Goal: Information Seeking & Learning: Understand process/instructions

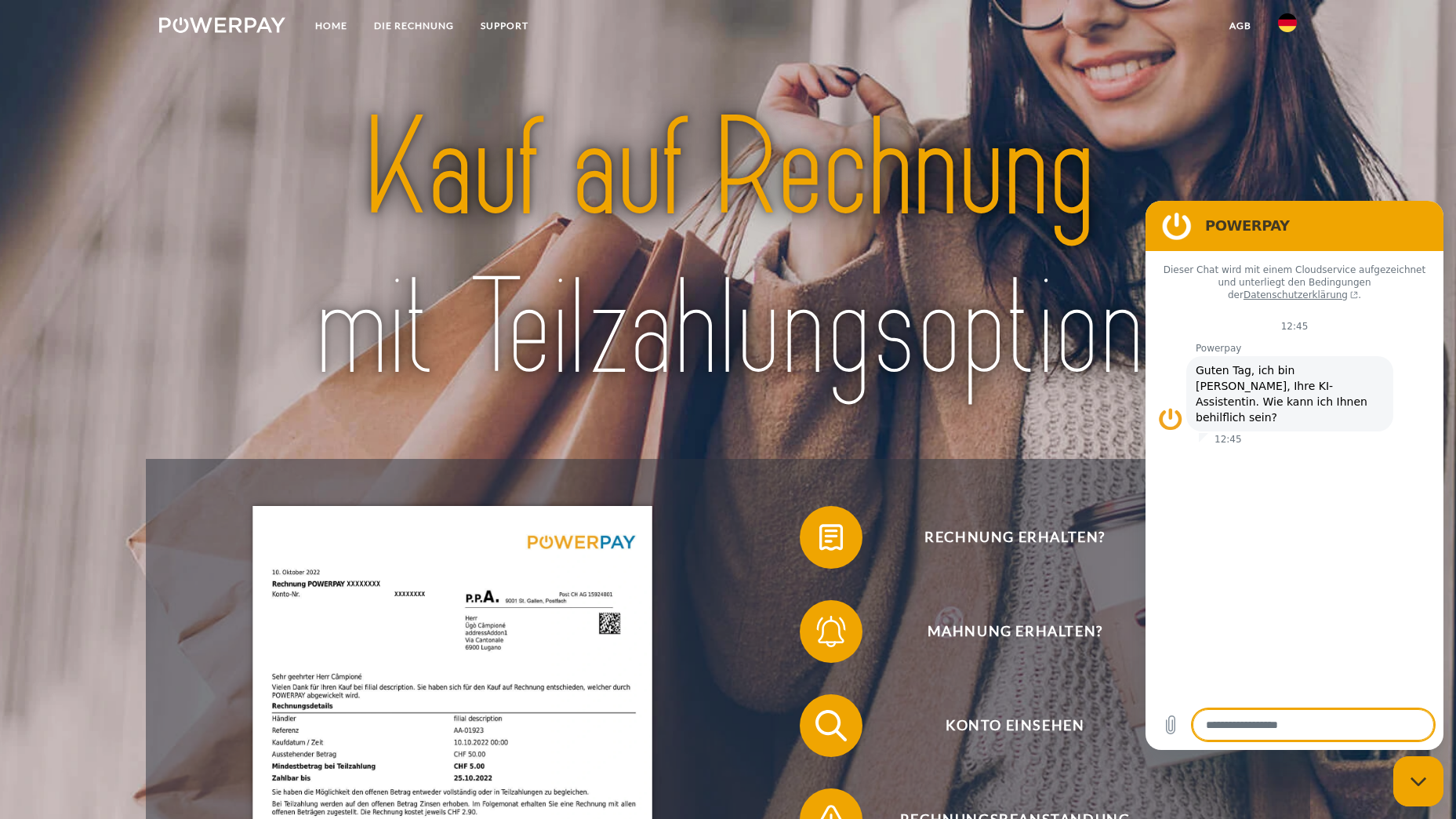
click at [1397, 161] on header "Home DIE RECHNUNG SUPPORT" at bounding box center [728, 602] width 1456 height 1205
click at [1228, 153] on img at bounding box center [727, 248] width 1026 height 334
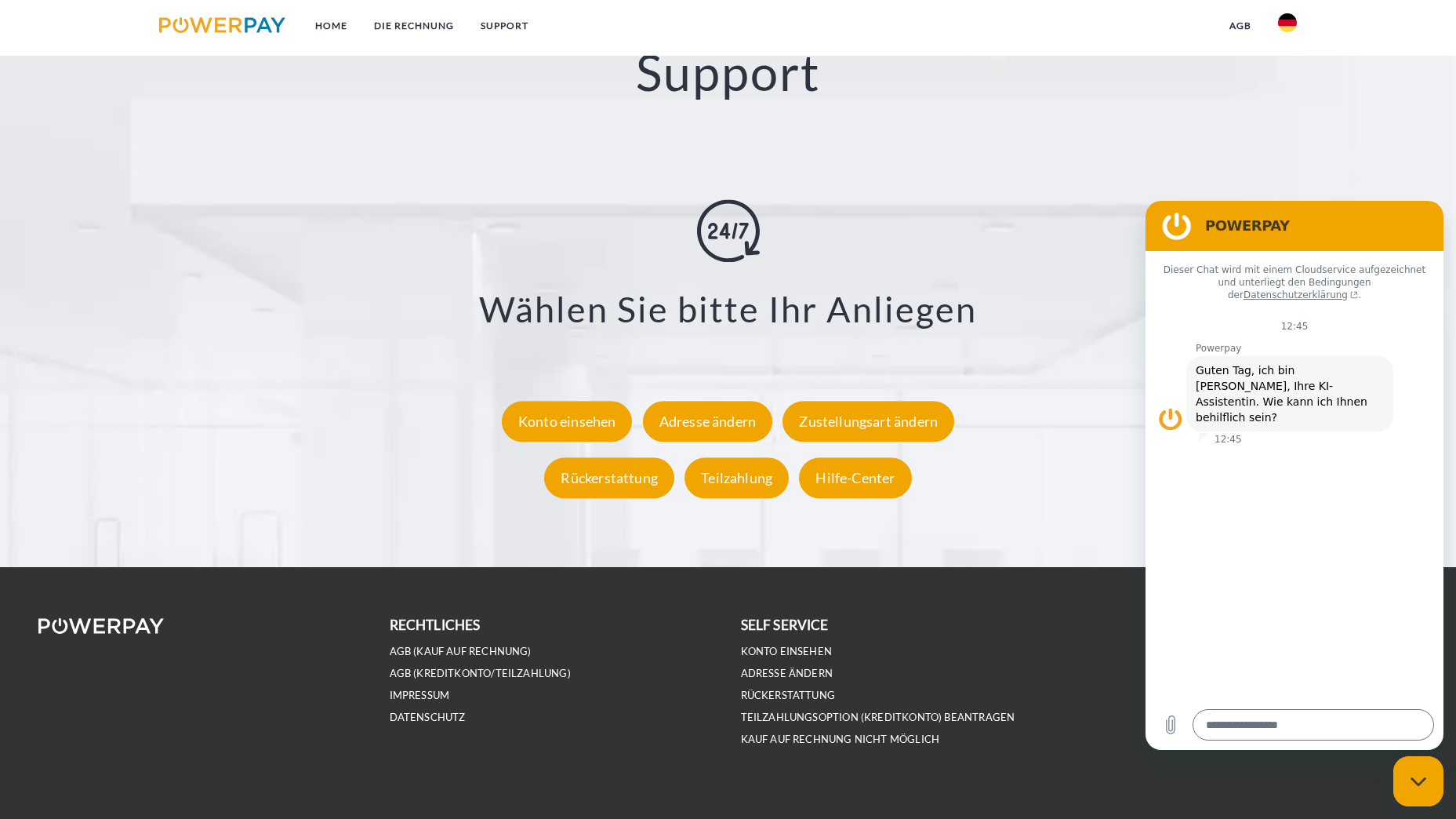
scroll to position [2990, 0]
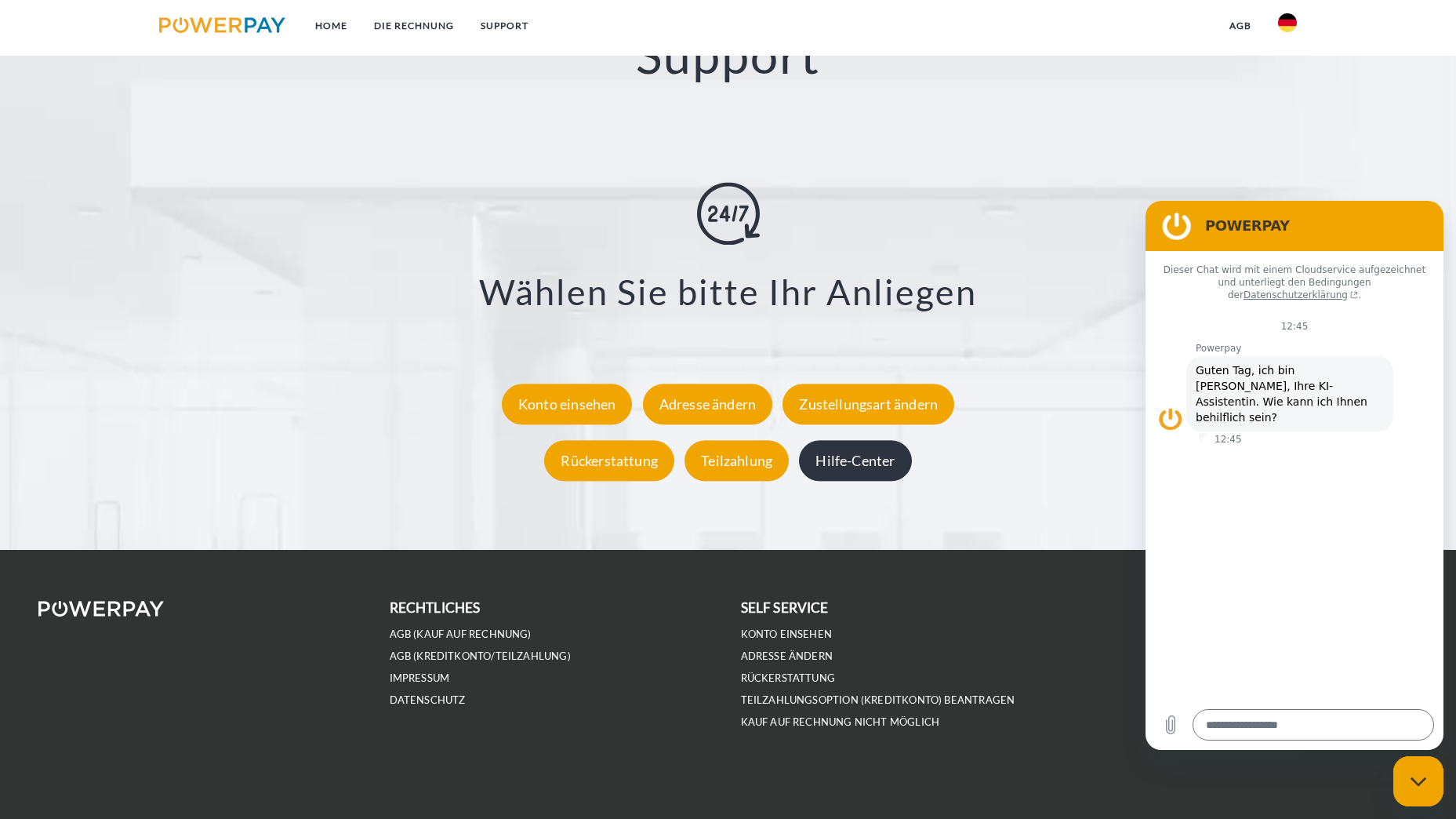
click at [856, 472] on div "Hilfe-Center" at bounding box center [855, 461] width 112 height 41
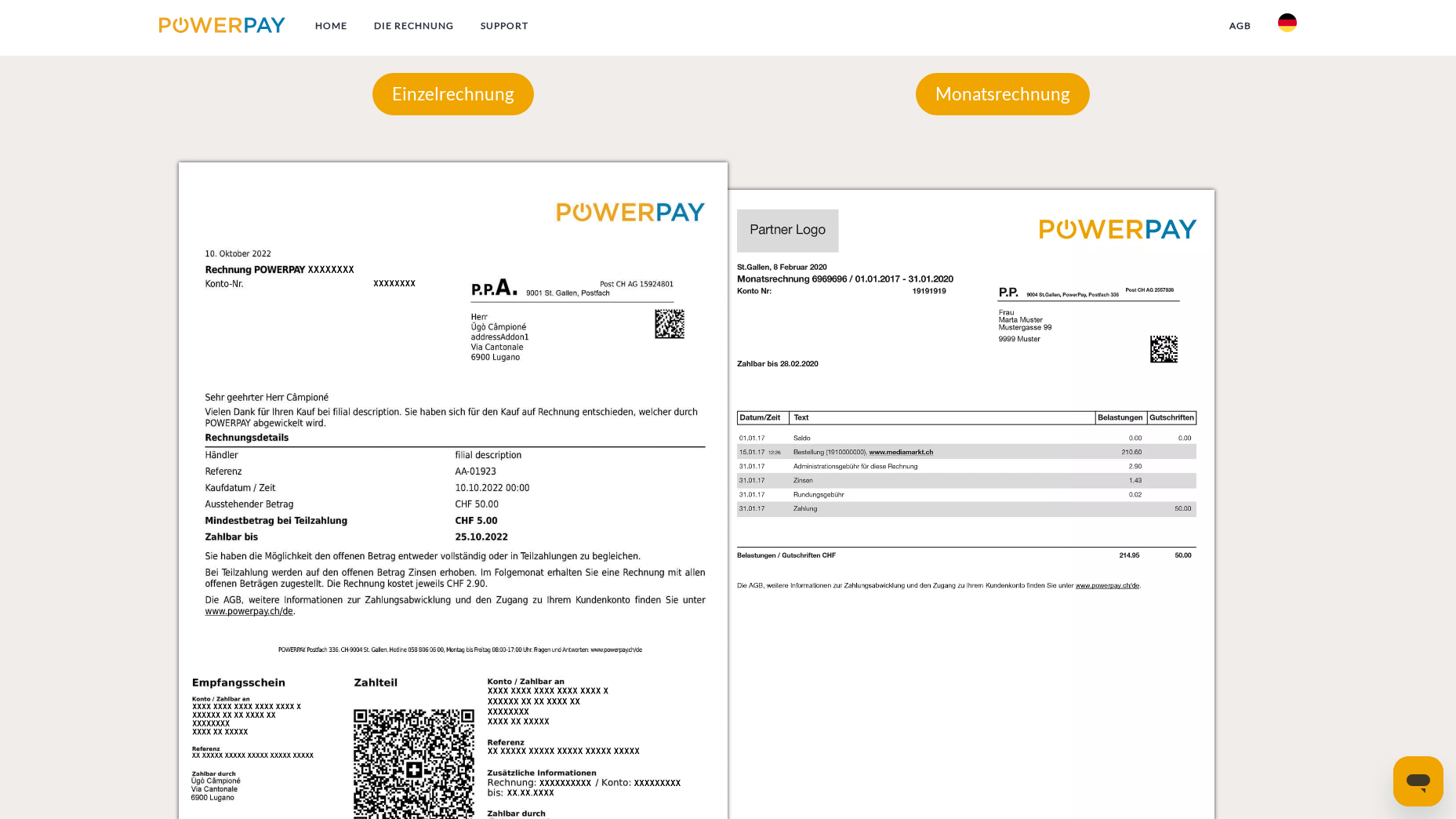
scroll to position [1569, 0]
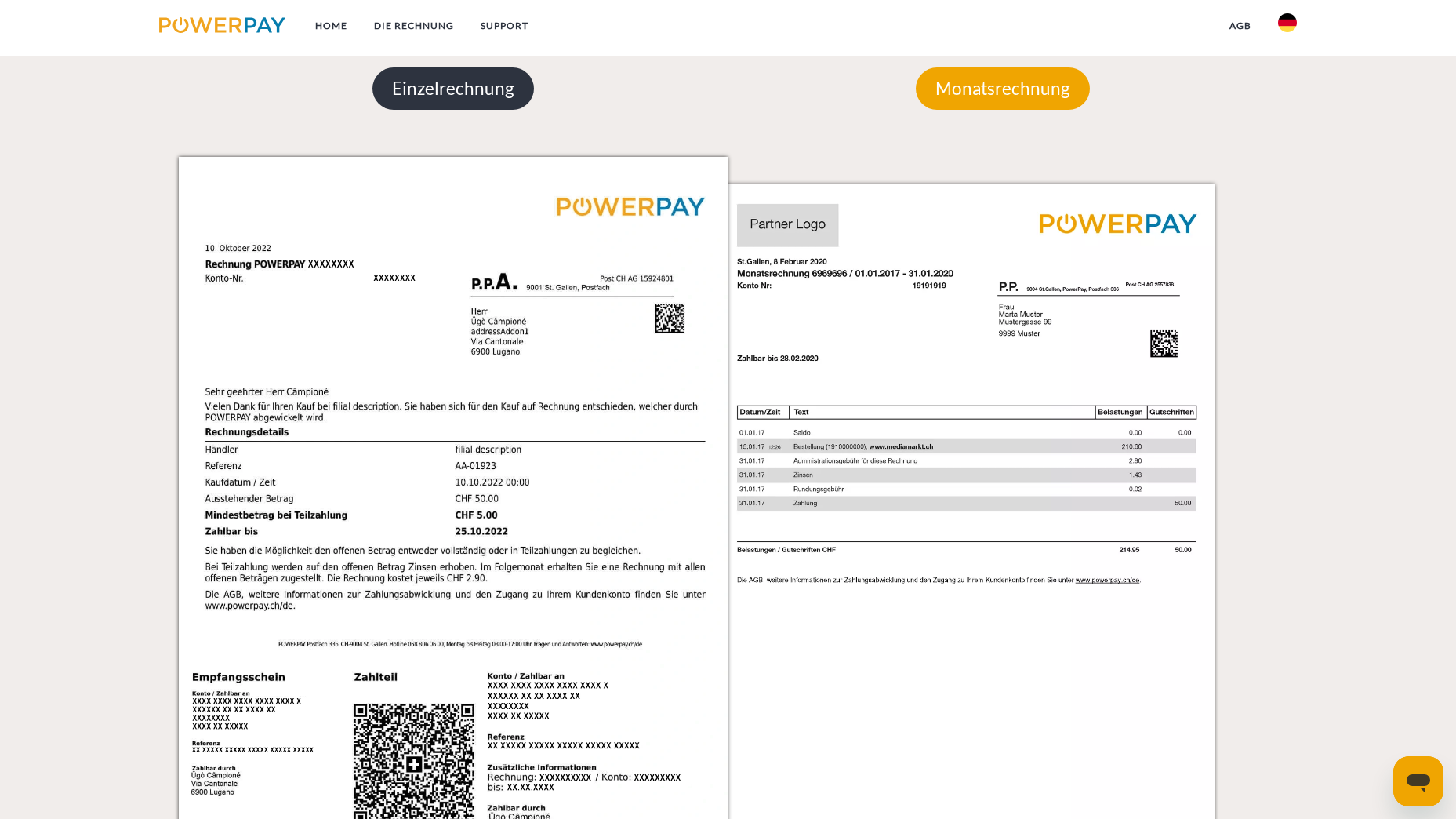
click at [483, 104] on p "Einzelrechnung" at bounding box center [453, 88] width 161 height 43
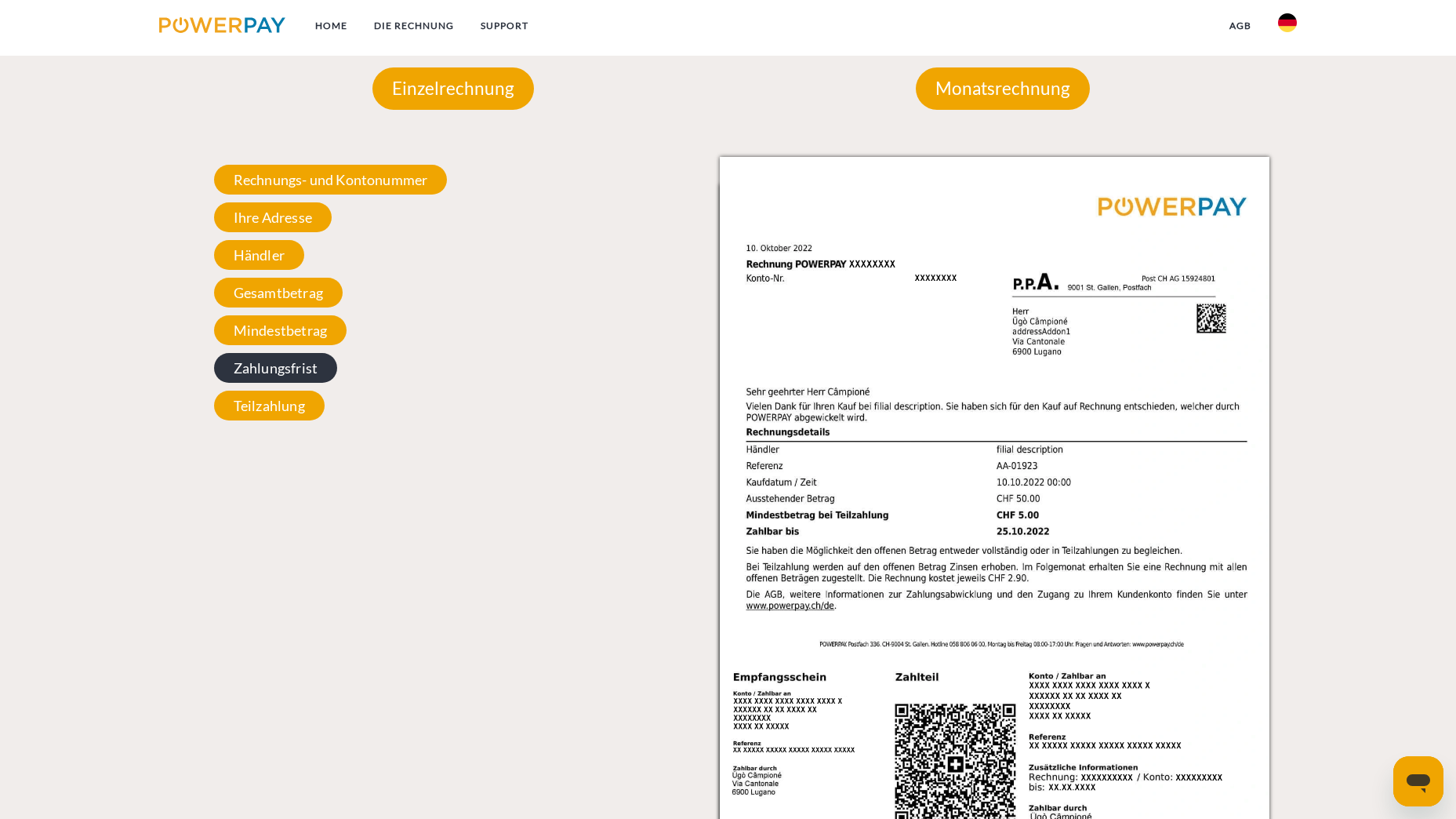
click at [306, 369] on span "Zahlungsfrist" at bounding box center [275, 368] width 123 height 30
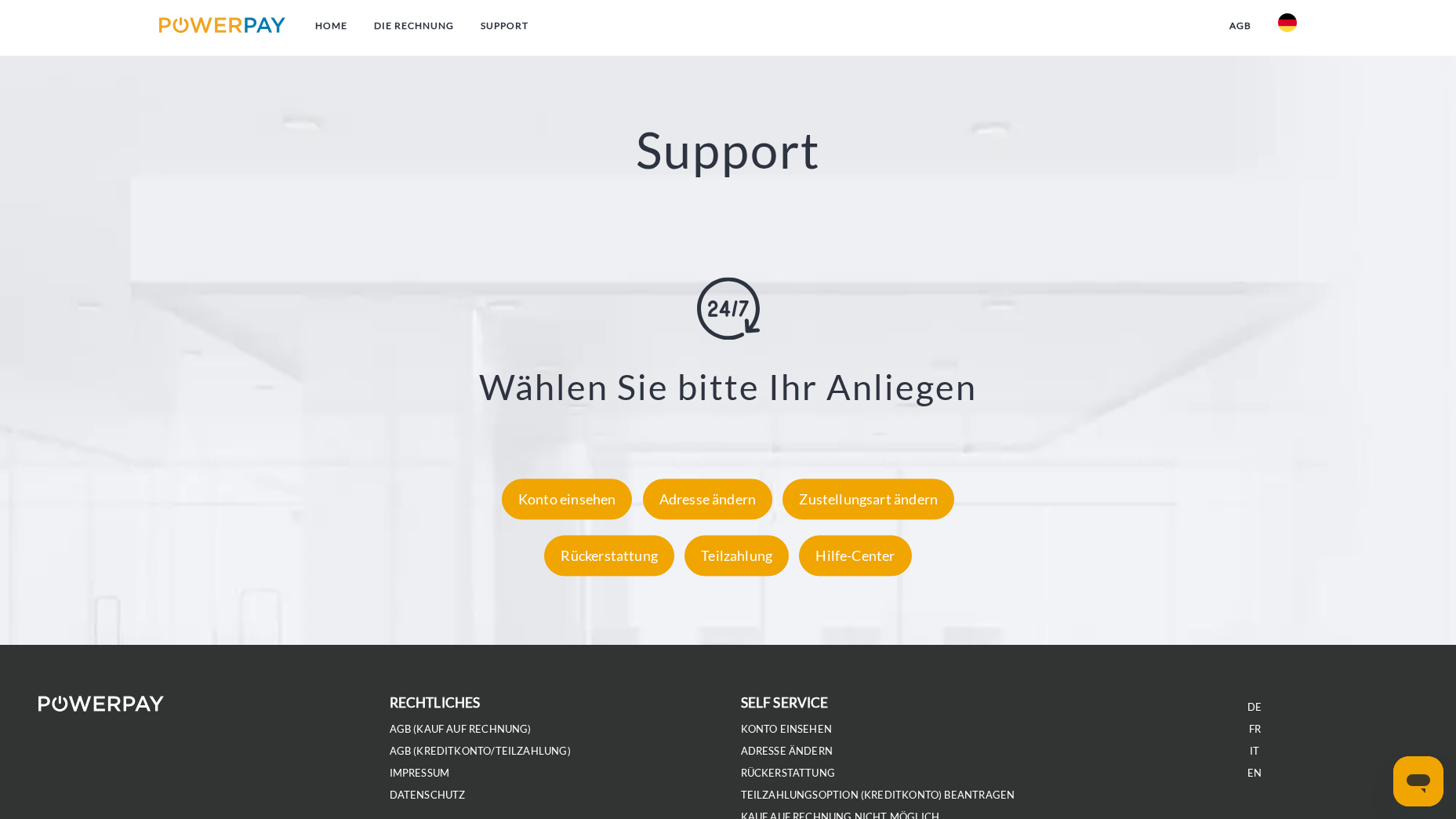
scroll to position [2901, 0]
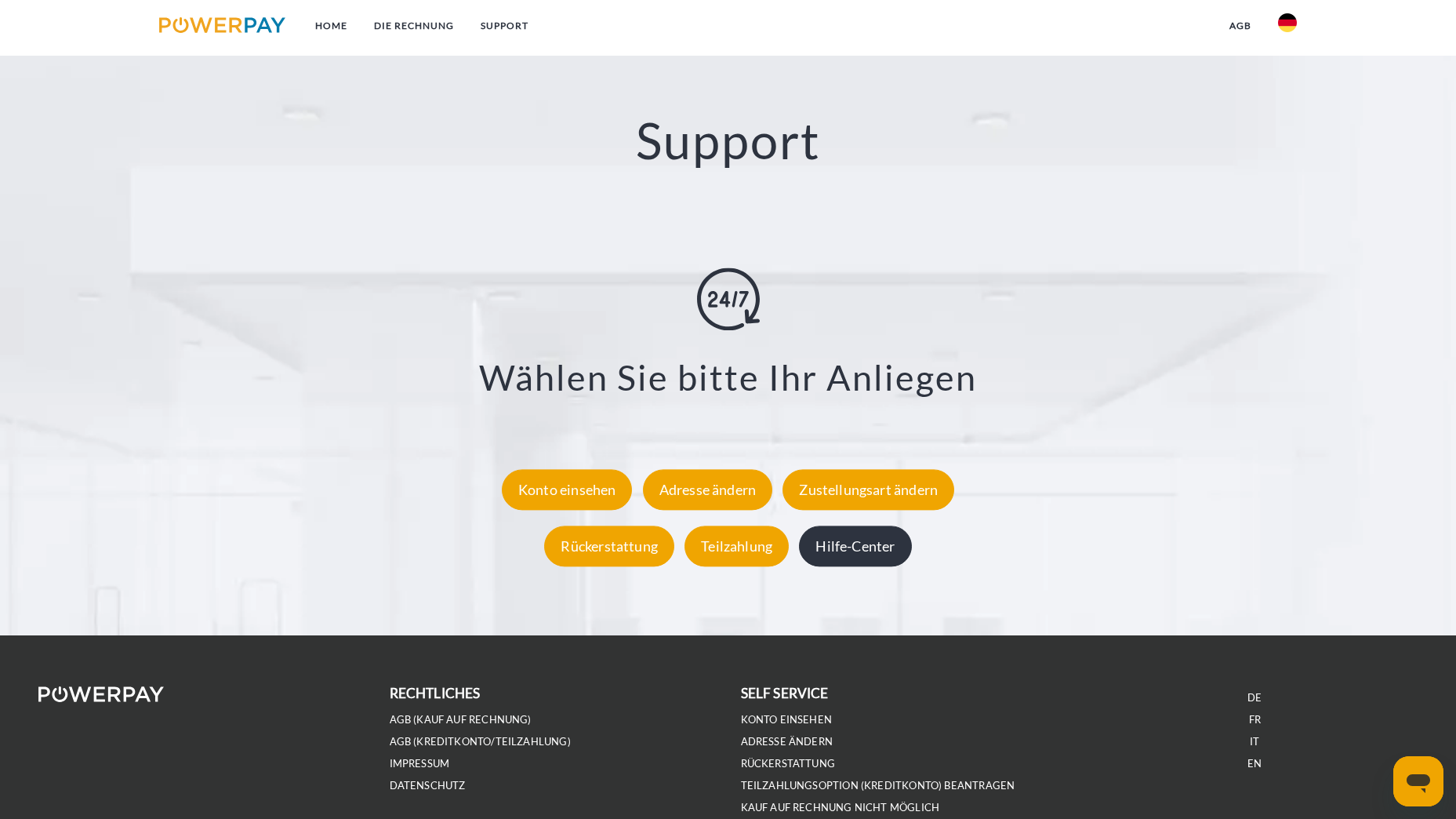
click at [863, 547] on div "Hilfe-Center" at bounding box center [855, 546] width 112 height 41
